Goal: Transaction & Acquisition: Purchase product/service

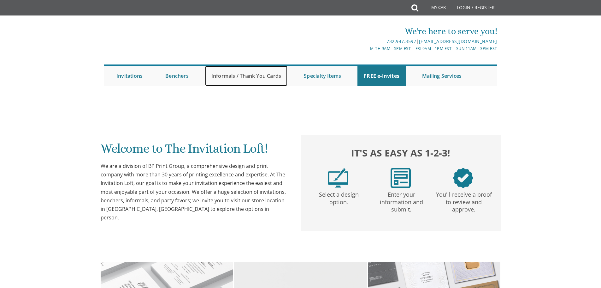
click at [255, 73] on link "Informals / Thank You Cards" at bounding box center [246, 76] width 82 height 20
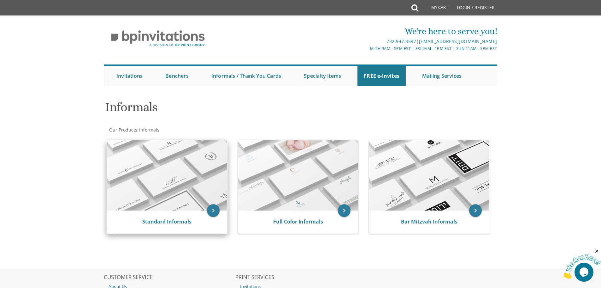
click at [167, 171] on img at bounding box center [167, 175] width 120 height 70
click at [212, 212] on icon "keyboard_arrow_right" at bounding box center [213, 210] width 13 height 13
click at [179, 222] on link "Standard Informals" at bounding box center [166, 221] width 49 height 7
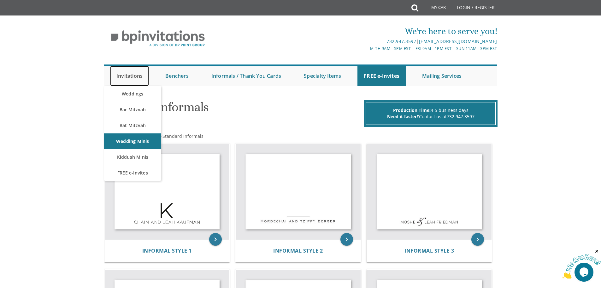
click at [138, 74] on link "Invitations" at bounding box center [129, 76] width 39 height 20
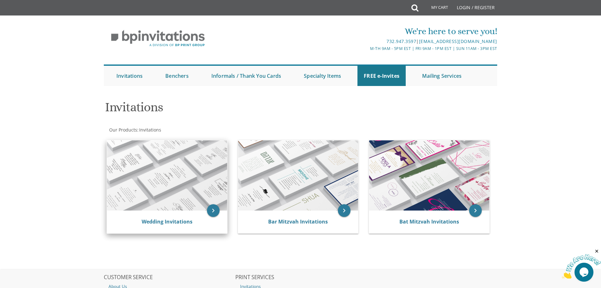
click at [191, 198] on img at bounding box center [167, 175] width 120 height 70
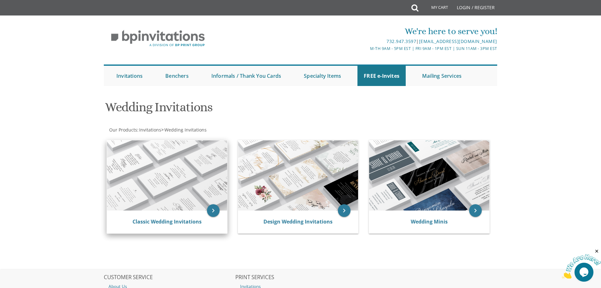
click at [185, 191] on img at bounding box center [167, 175] width 120 height 70
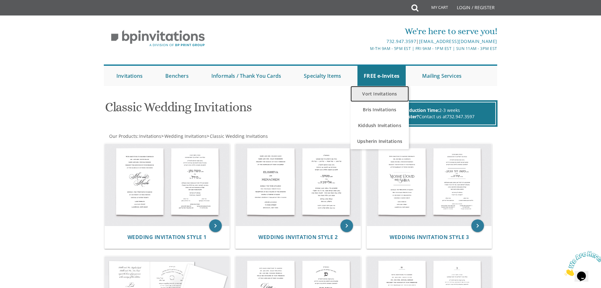
click at [379, 97] on link "Vort Invitations" at bounding box center [380, 94] width 58 height 16
